Goal: Task Accomplishment & Management: Use online tool/utility

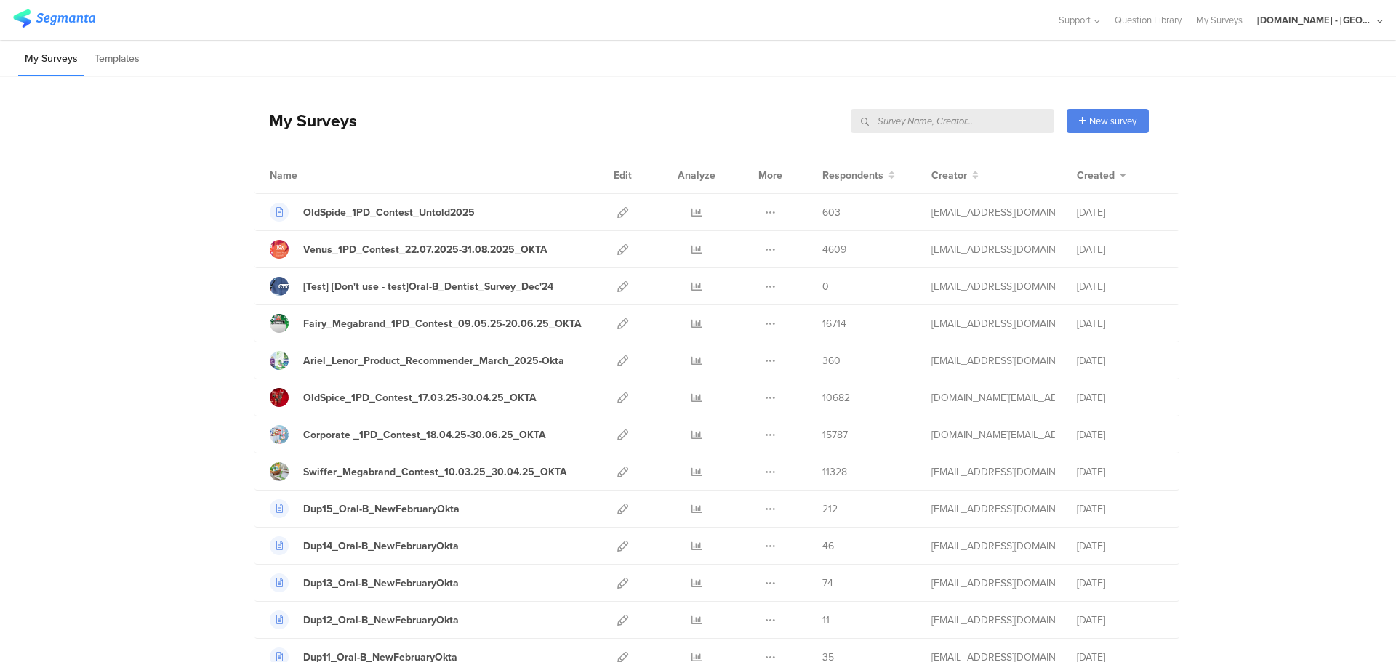
click at [976, 119] on input "text" at bounding box center [953, 121] width 204 height 24
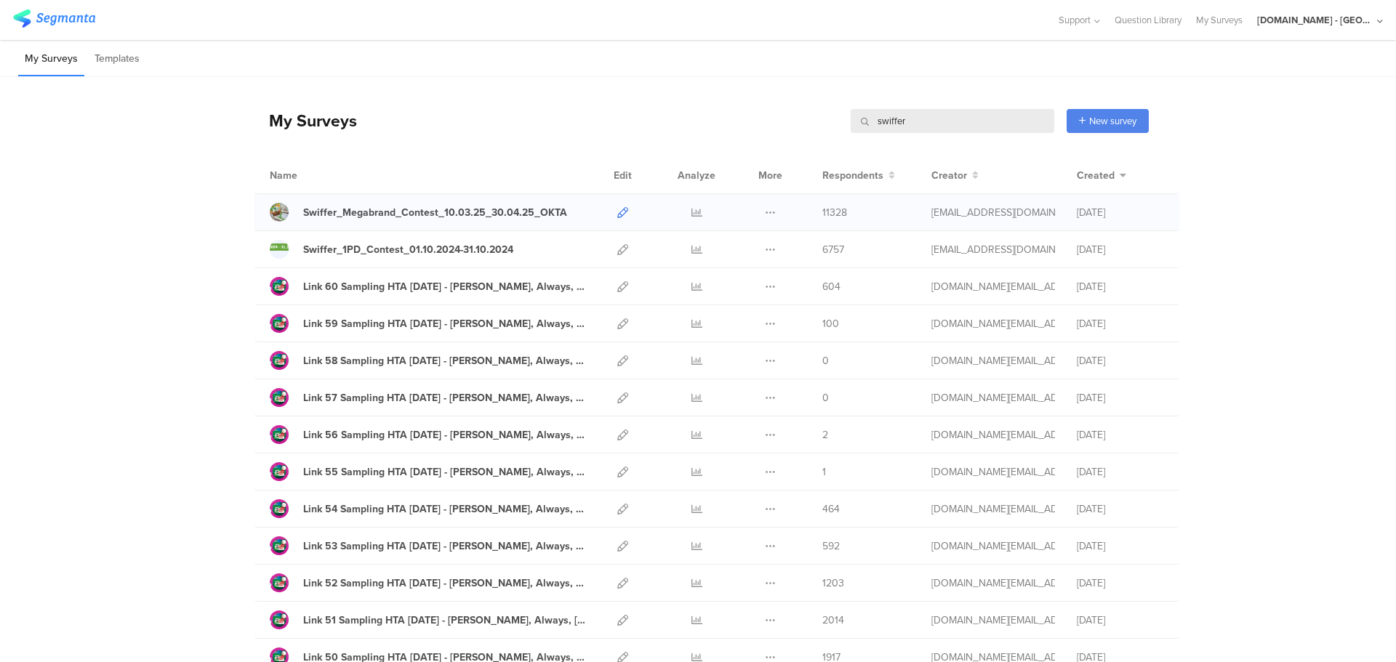
click at [617, 212] on icon at bounding box center [622, 212] width 11 height 11
drag, startPoint x: 909, startPoint y: 125, endPoint x: 786, endPoint y: 137, distance: 123.5
click at [782, 137] on div "My Surveys swiffer swiffer New survey Start from scratch Choose from templates" at bounding box center [701, 121] width 894 height 58
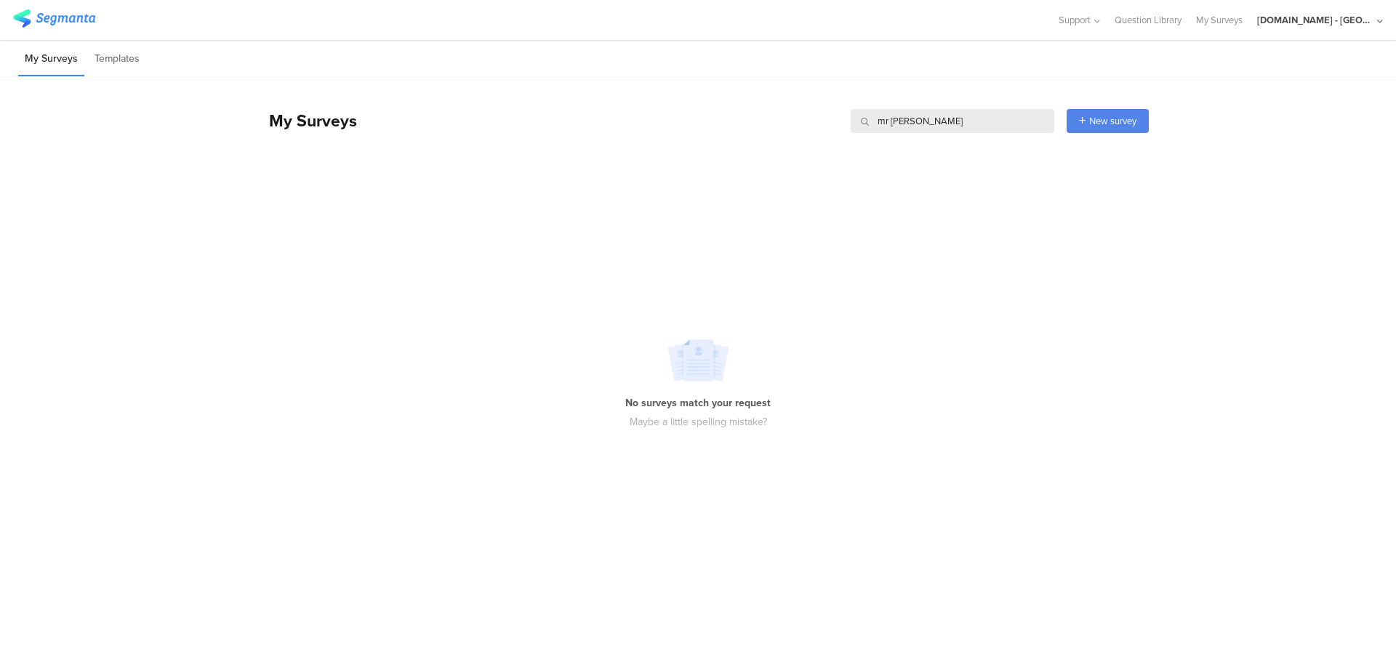
drag, startPoint x: 929, startPoint y: 127, endPoint x: 807, endPoint y: 137, distance: 122.5
click at [807, 137] on div "My Surveys mr proper mr proper New survey Start from scratch Choose from templa…" at bounding box center [701, 121] width 894 height 58
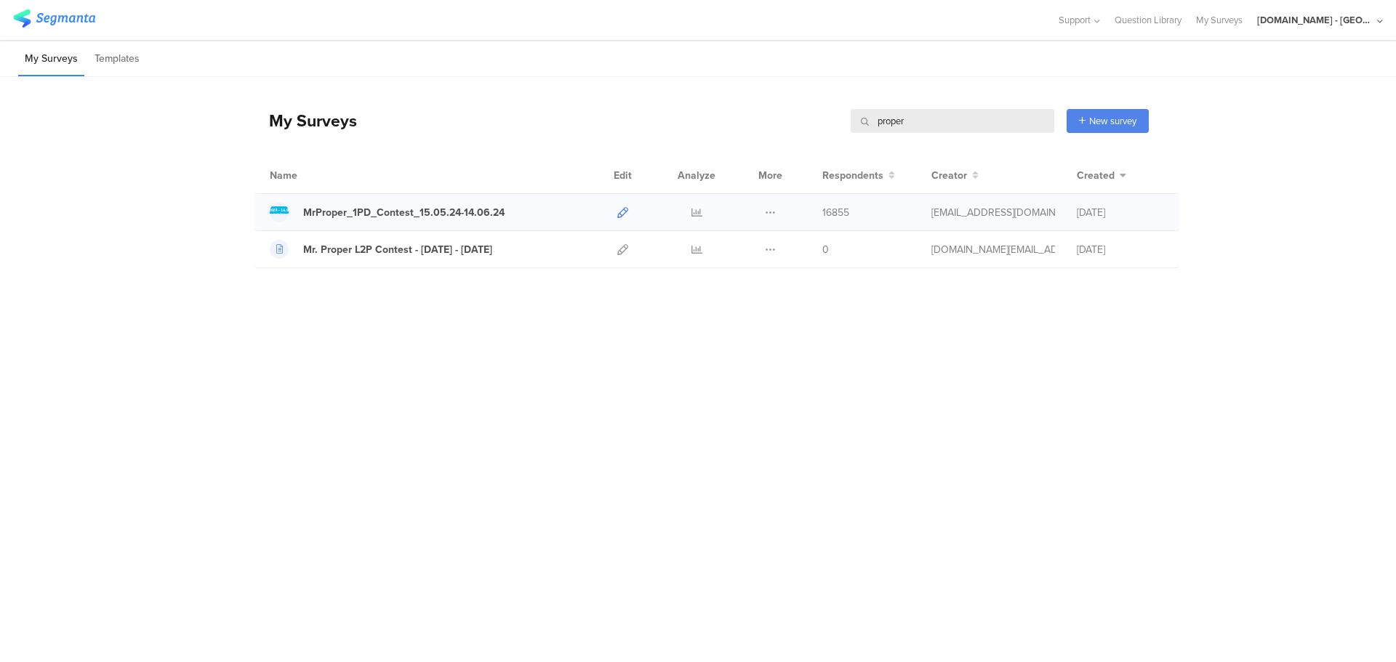
click at [627, 208] on icon at bounding box center [622, 212] width 11 height 11
drag, startPoint x: 914, startPoint y: 129, endPoint x: 847, endPoint y: 137, distance: 67.4
click at [849, 137] on div "My Surveys proper proper New survey Start from scratch Choose from templates" at bounding box center [701, 121] width 894 height 58
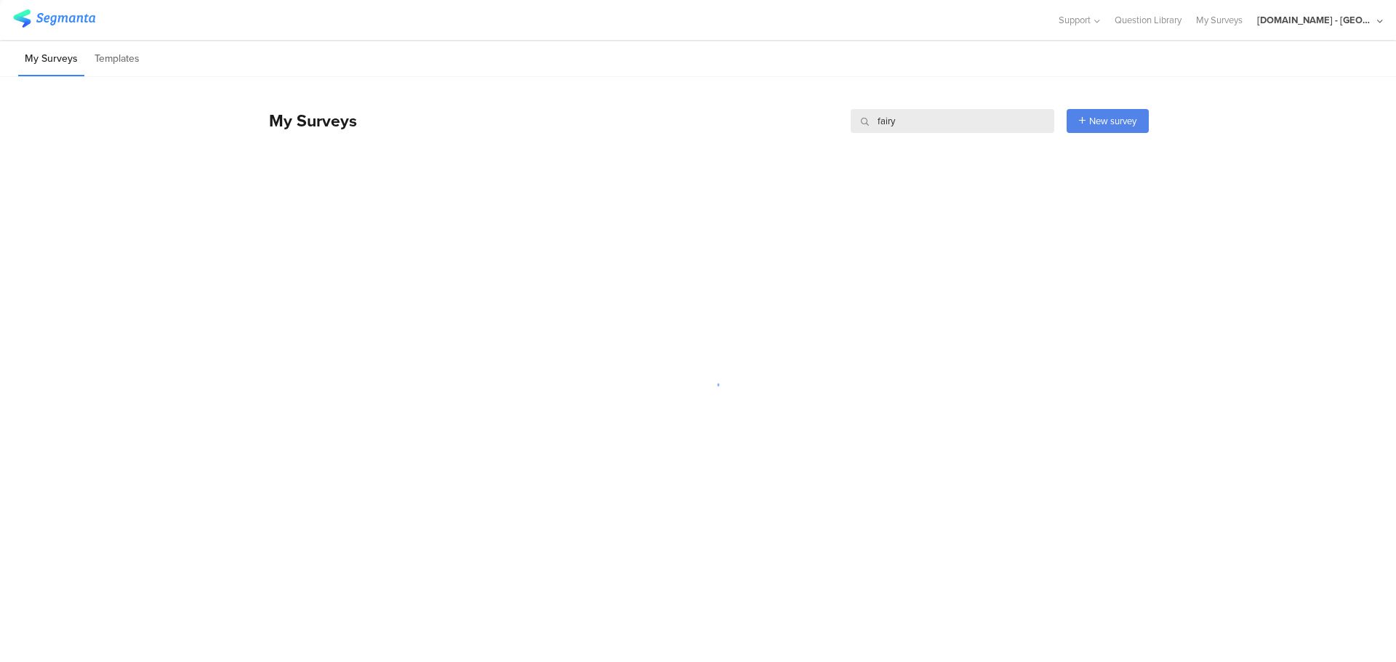
type input "fairy"
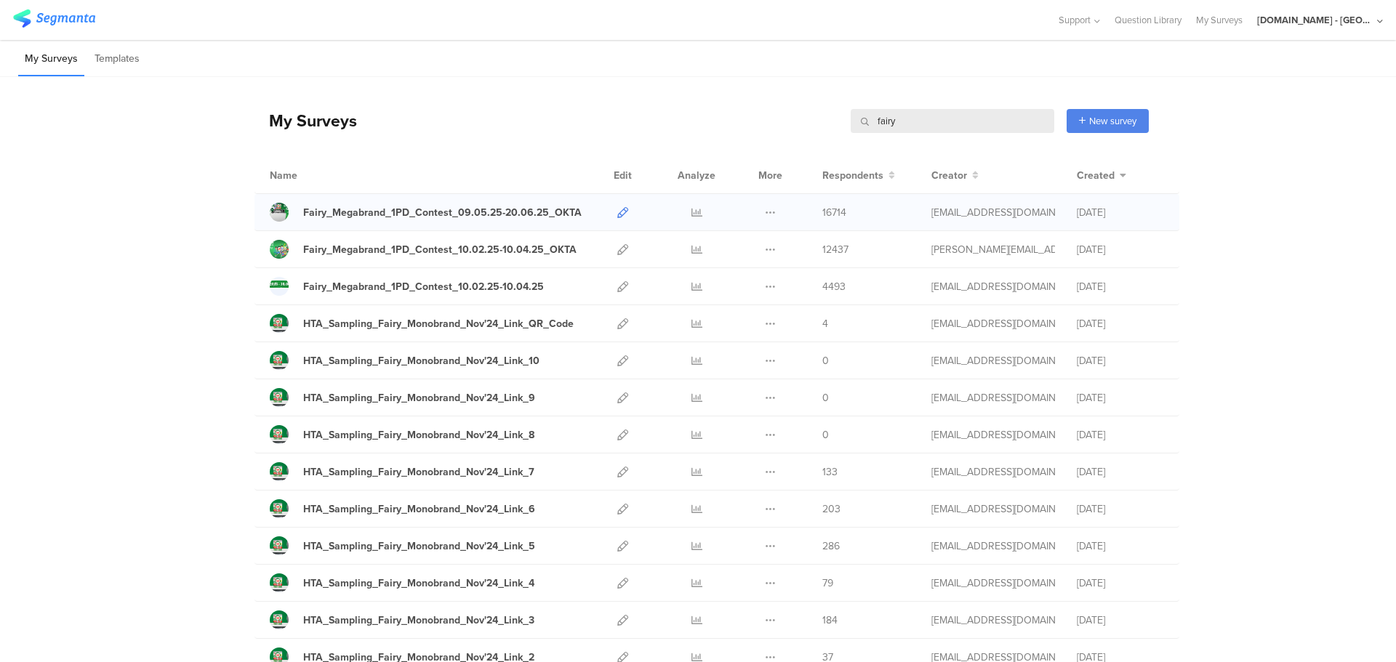
click at [617, 213] on icon at bounding box center [622, 212] width 11 height 11
click at [617, 509] on icon at bounding box center [622, 509] width 11 height 11
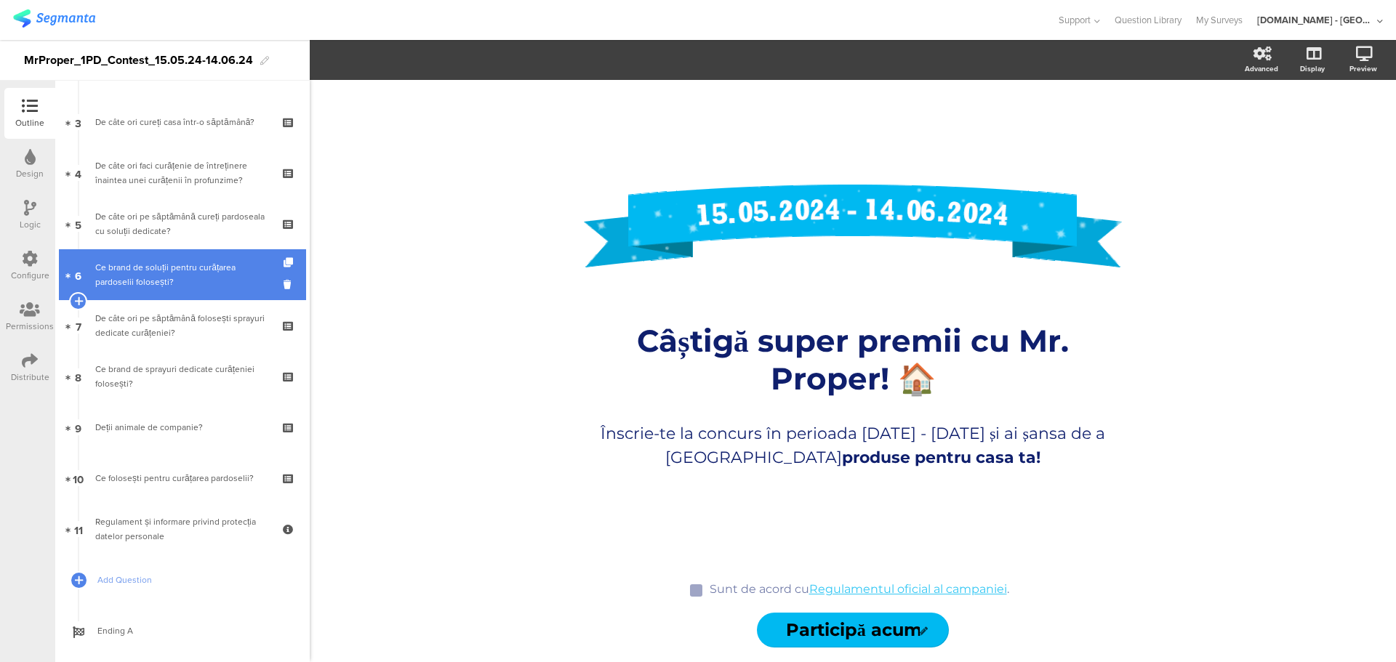
scroll to position [145, 0]
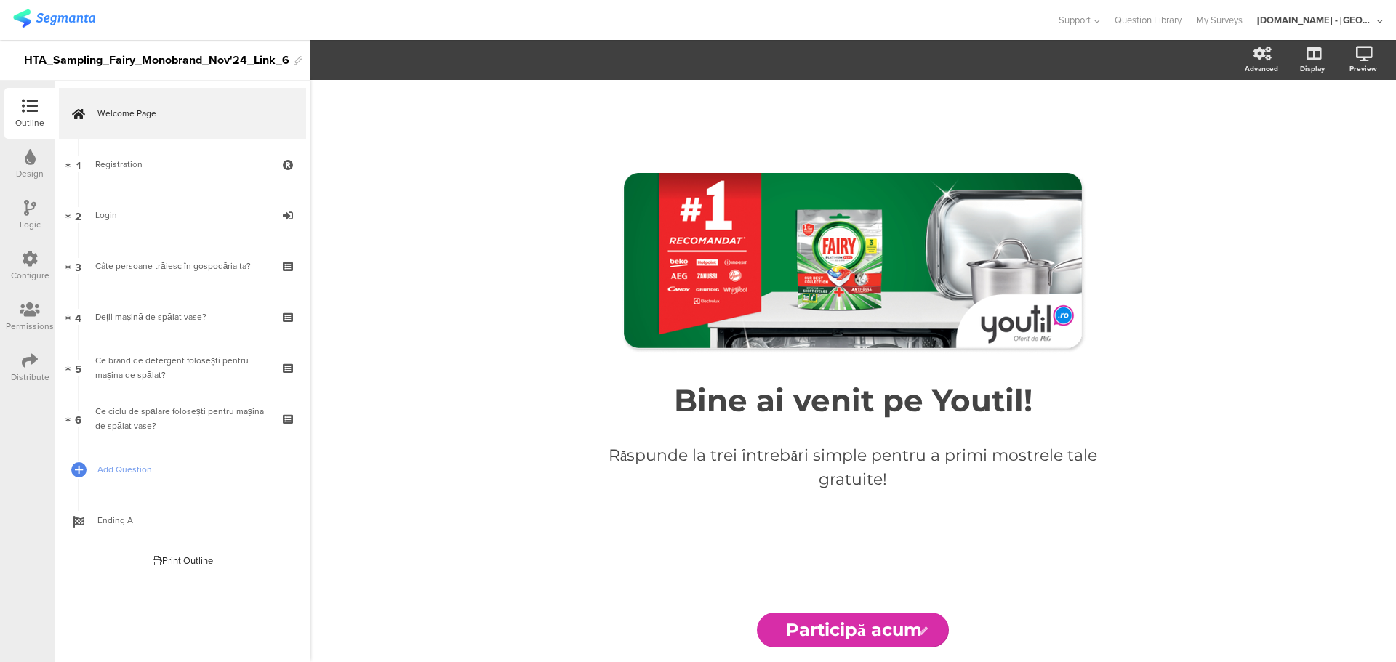
click at [33, 219] on div "Logic" at bounding box center [30, 224] width 21 height 13
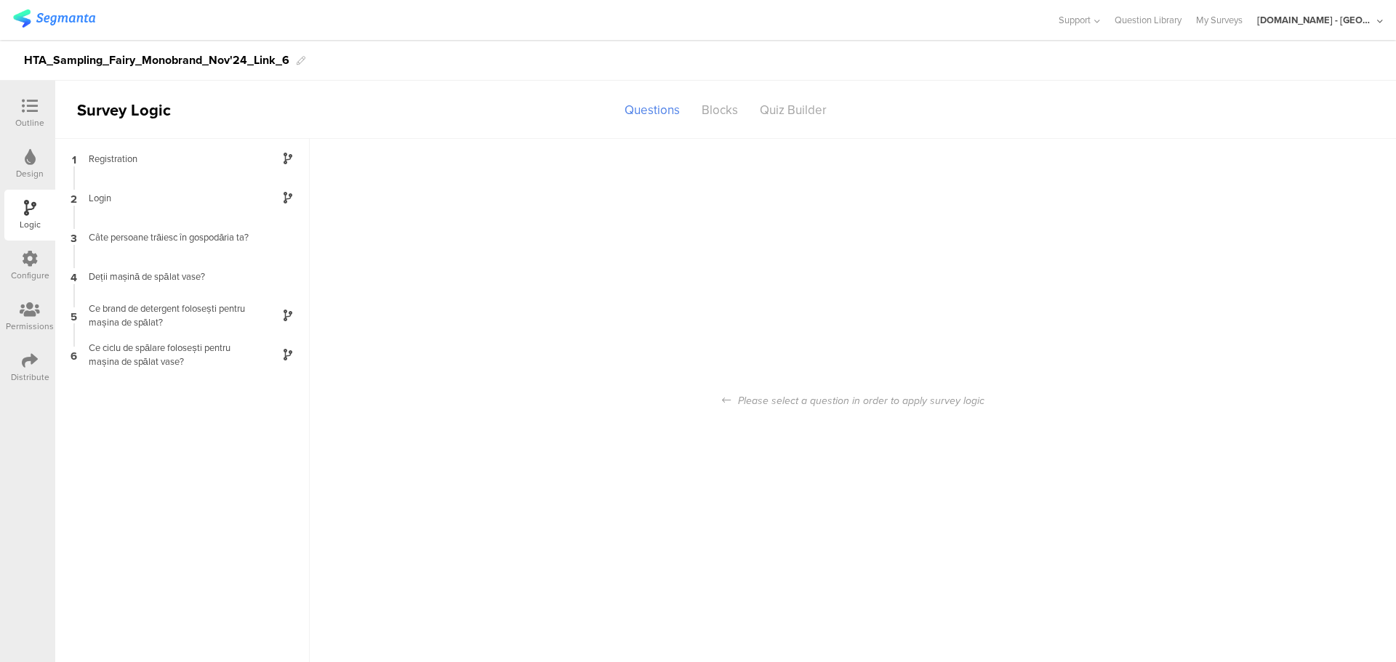
click at [42, 257] on div "Configure" at bounding box center [29, 266] width 51 height 51
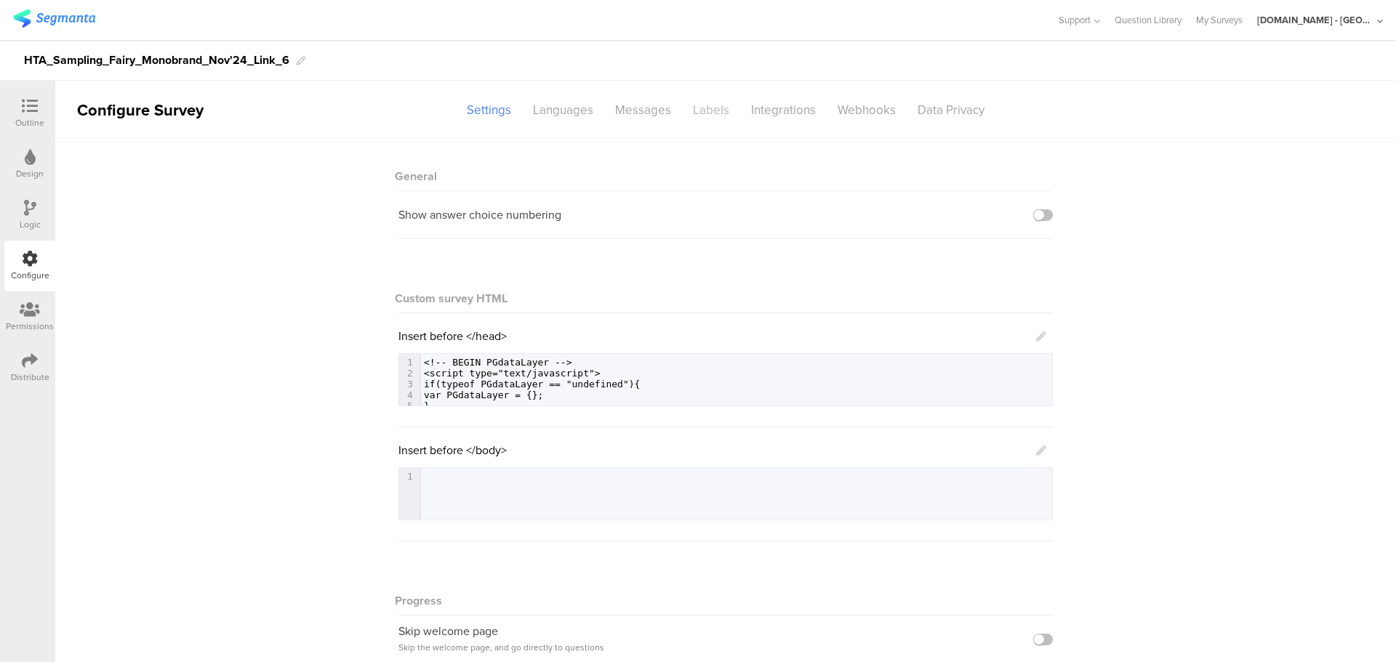
click at [702, 110] on div "Labels" at bounding box center [711, 109] width 58 height 25
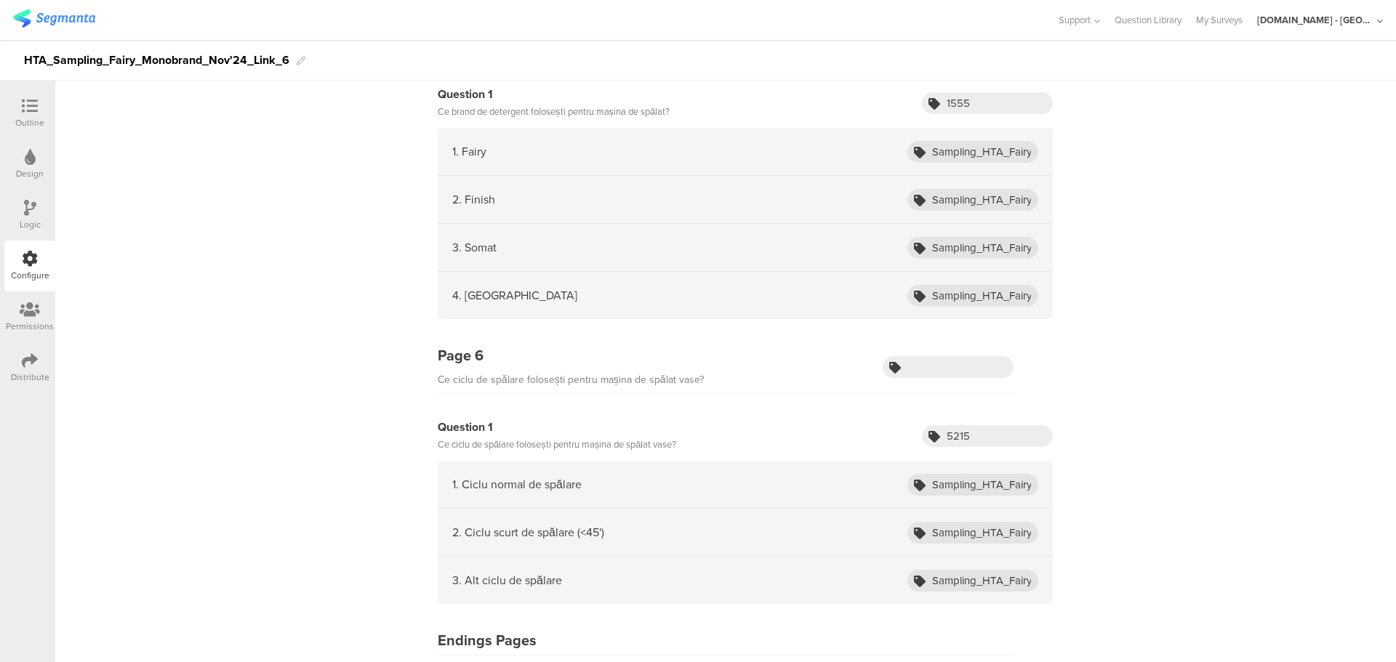
scroll to position [1242, 0]
